Goal: Navigation & Orientation: Find specific page/section

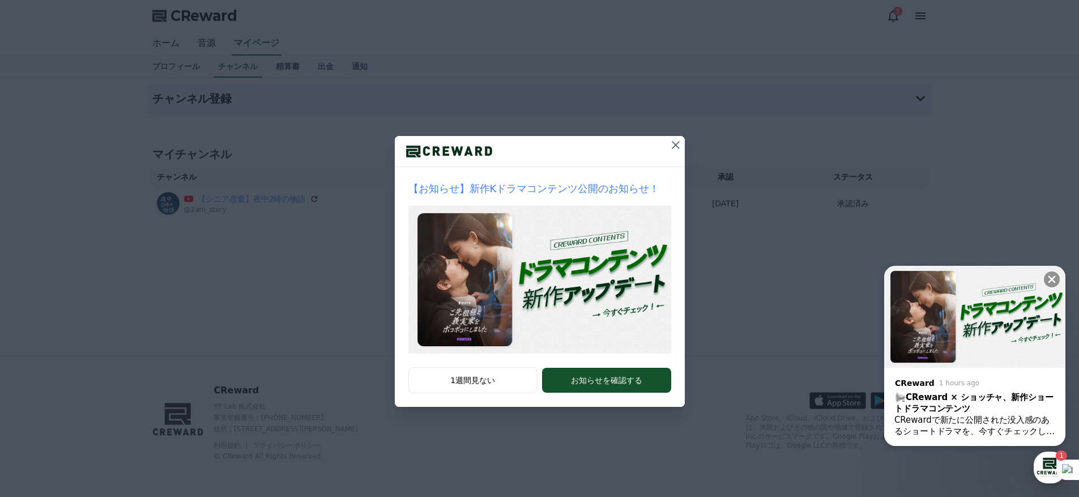
click at [673, 146] on icon at bounding box center [676, 145] width 14 height 14
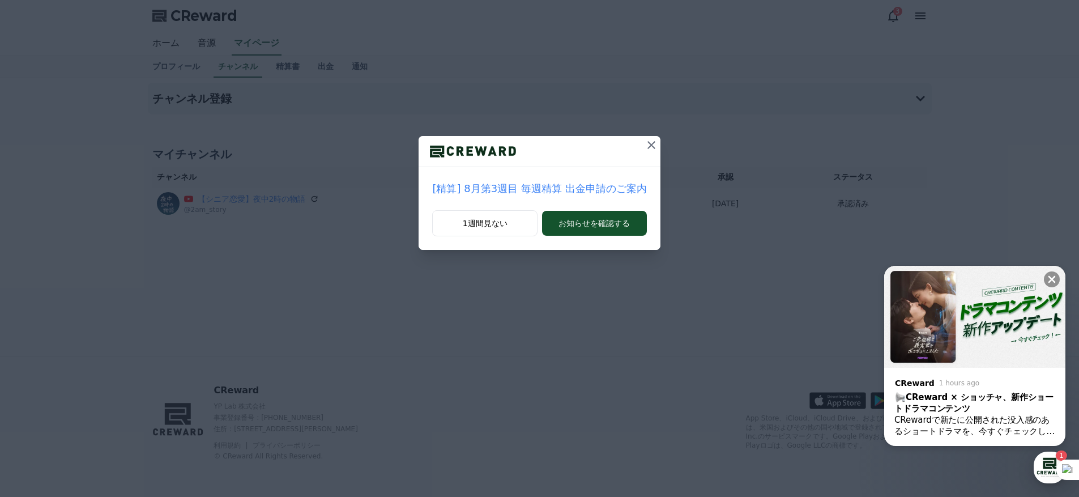
click at [649, 146] on icon at bounding box center [652, 145] width 14 height 14
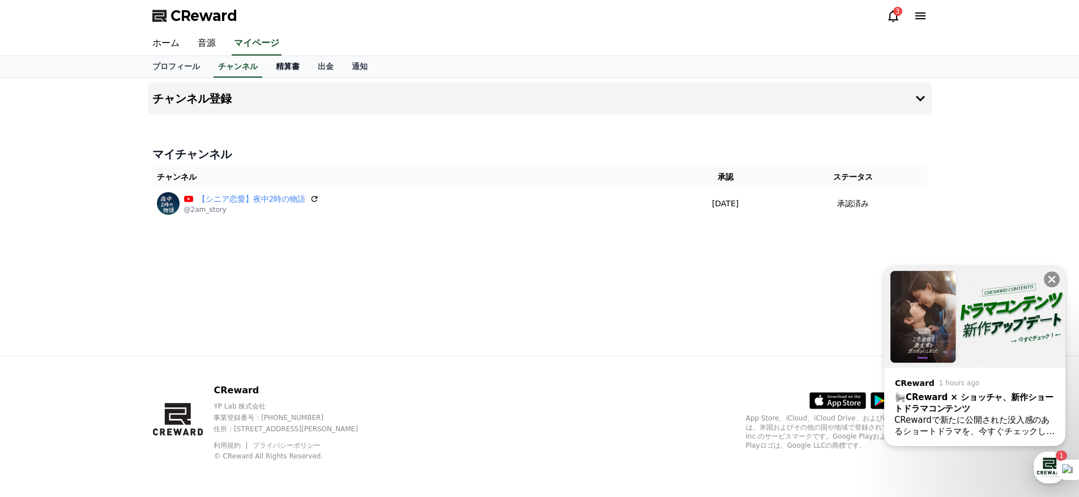
click at [285, 67] on link "精算書" at bounding box center [288, 67] width 42 height 22
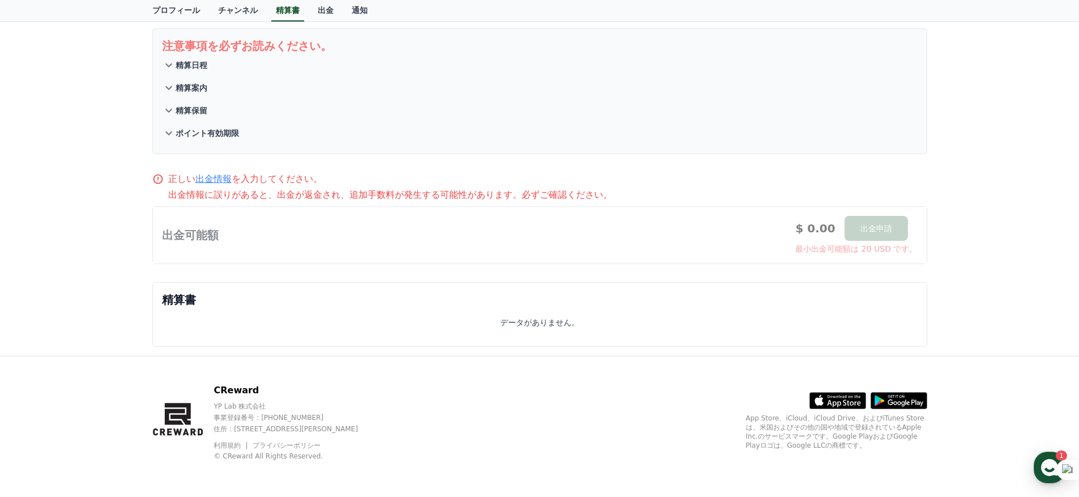
scroll to position [57, 0]
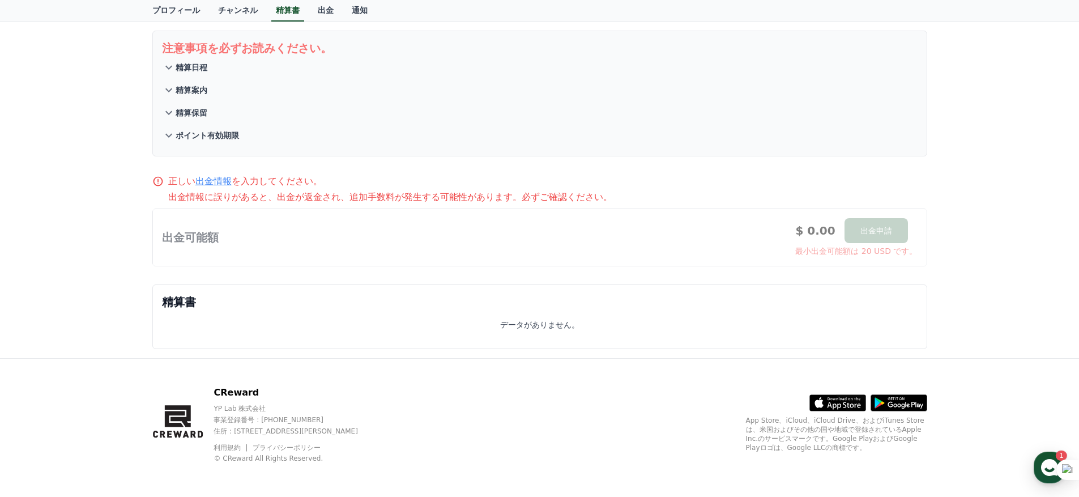
click at [195, 68] on p "精算日程" at bounding box center [192, 67] width 32 height 11
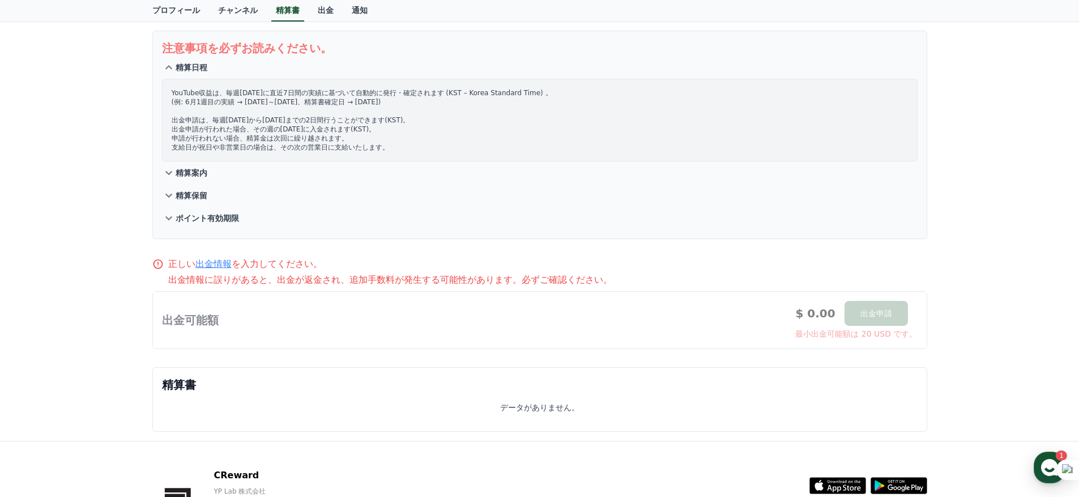
click at [193, 69] on p "精算日程" at bounding box center [192, 67] width 32 height 11
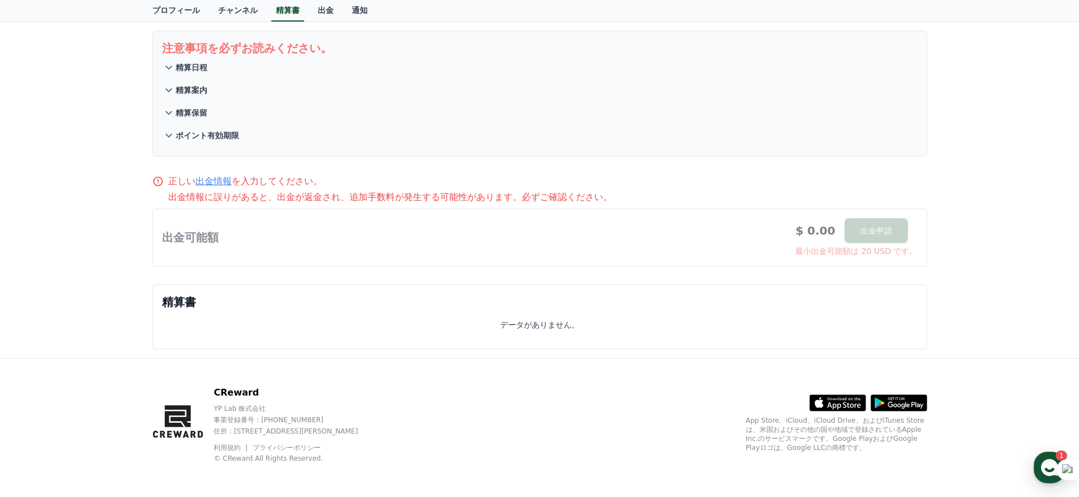
click at [186, 93] on p "精算案内" at bounding box center [192, 89] width 32 height 11
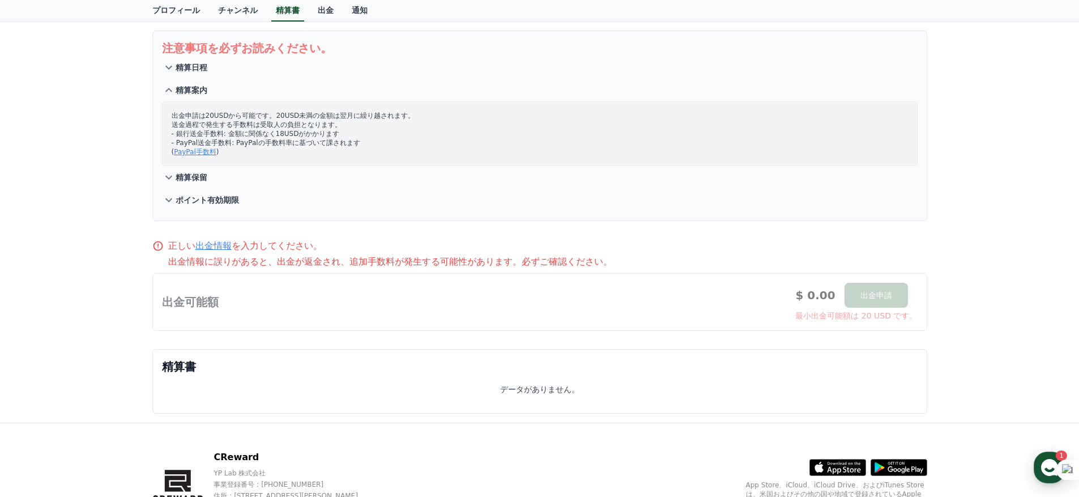
click at [188, 91] on p "精算案内" at bounding box center [192, 89] width 32 height 11
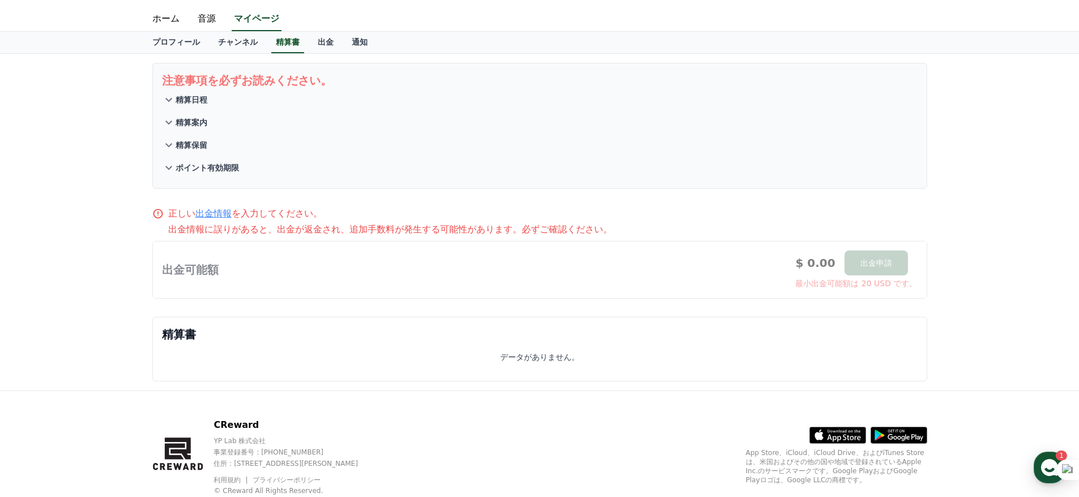
scroll to position [0, 0]
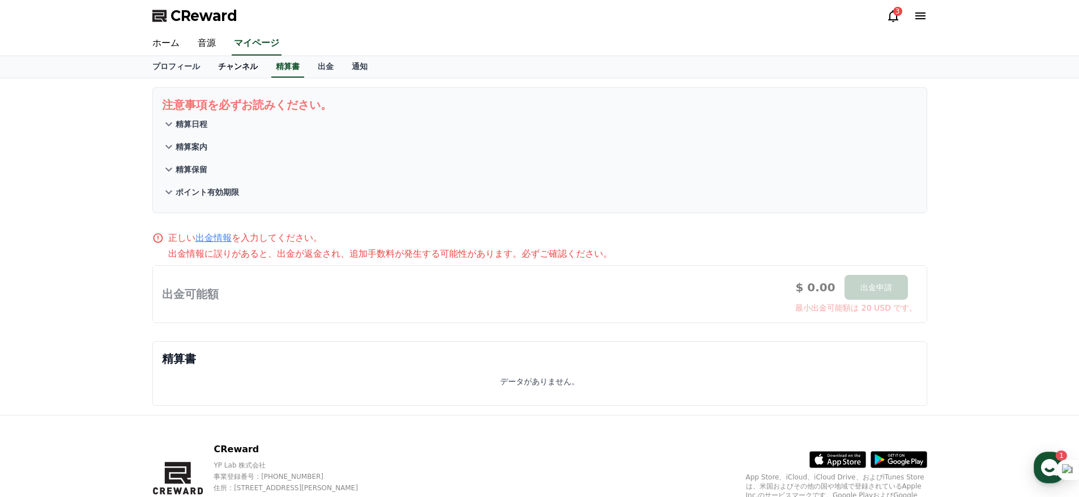
click at [239, 67] on link "チャンネル" at bounding box center [238, 67] width 58 height 22
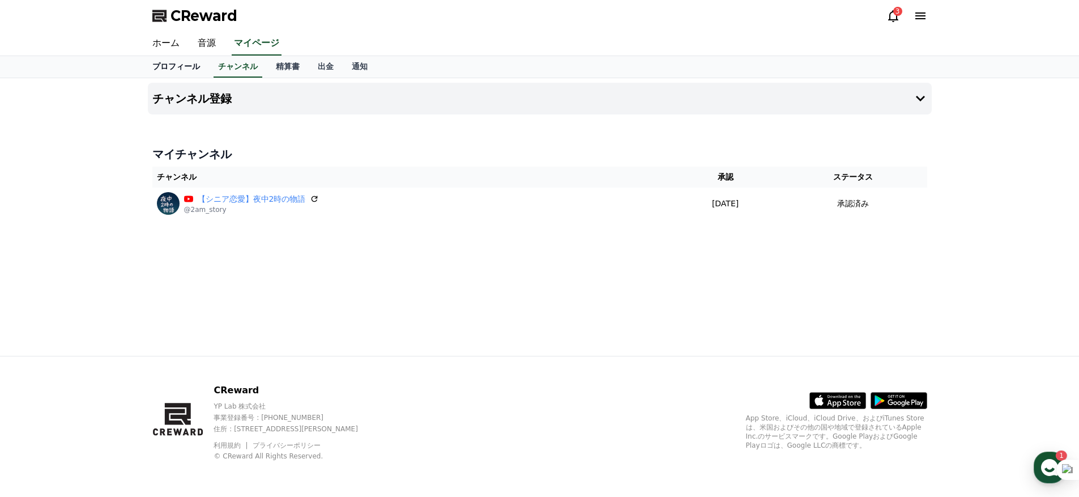
click at [163, 74] on link "プロフィール" at bounding box center [176, 67] width 66 height 22
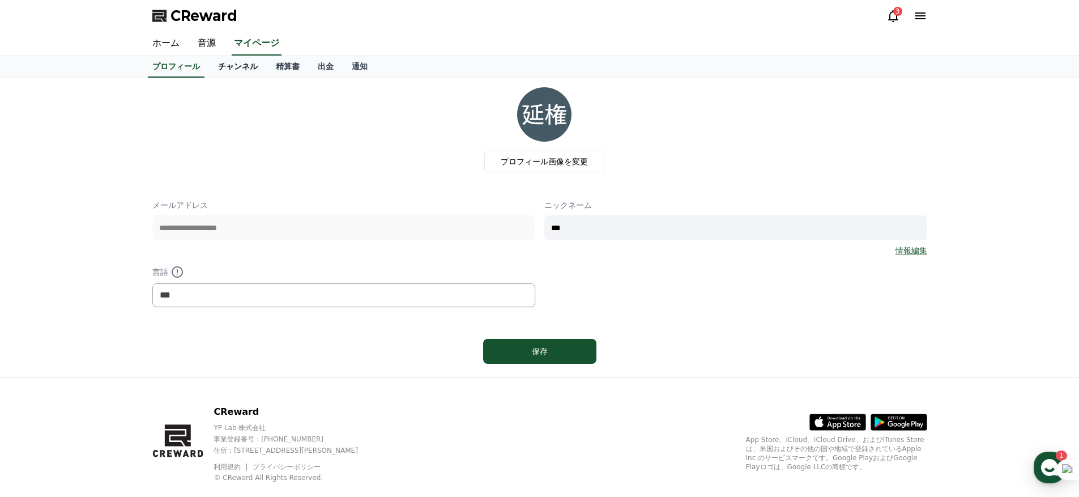
click at [247, 65] on link "チャンネル" at bounding box center [238, 67] width 58 height 22
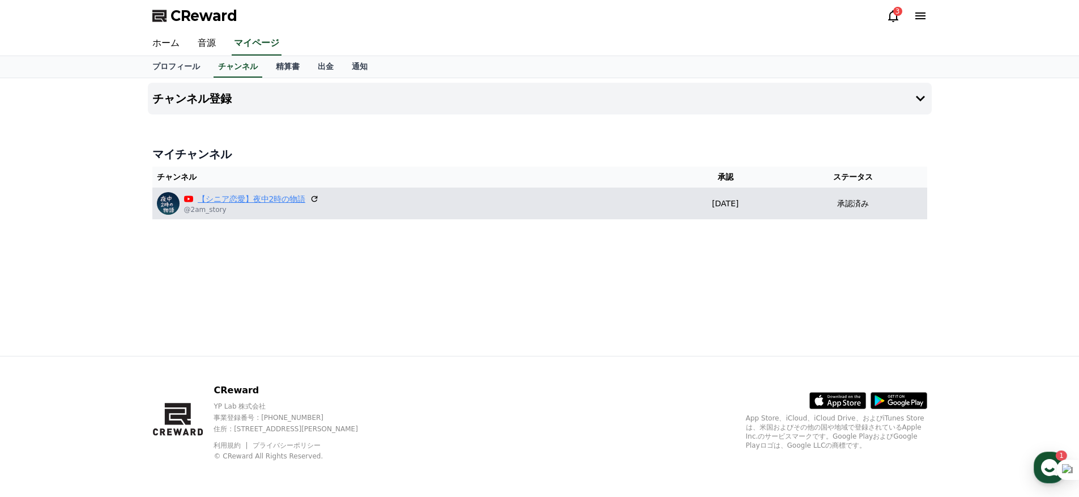
click at [229, 198] on link "【シニア恋愛】夜中2時の物語" at bounding box center [252, 199] width 108 height 12
